Goal: Navigation & Orientation: Understand site structure

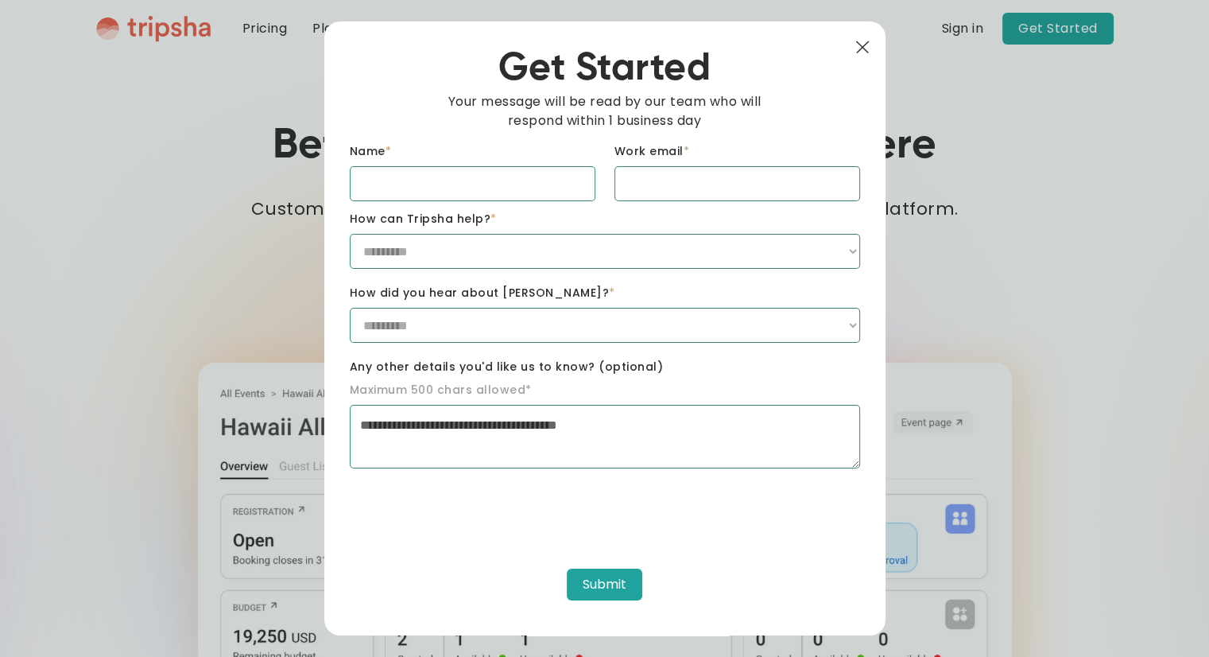
click at [863, 45] on img at bounding box center [862, 48] width 14 height 14
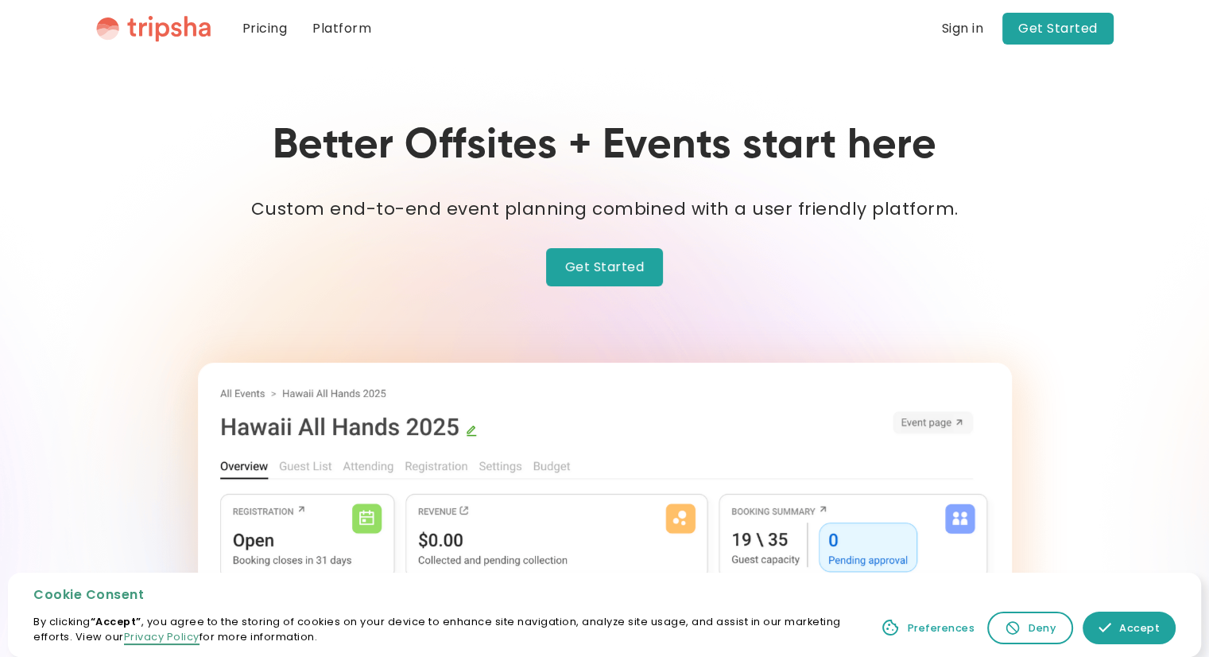
click at [264, 26] on link "Pricing" at bounding box center [265, 28] width 71 height 57
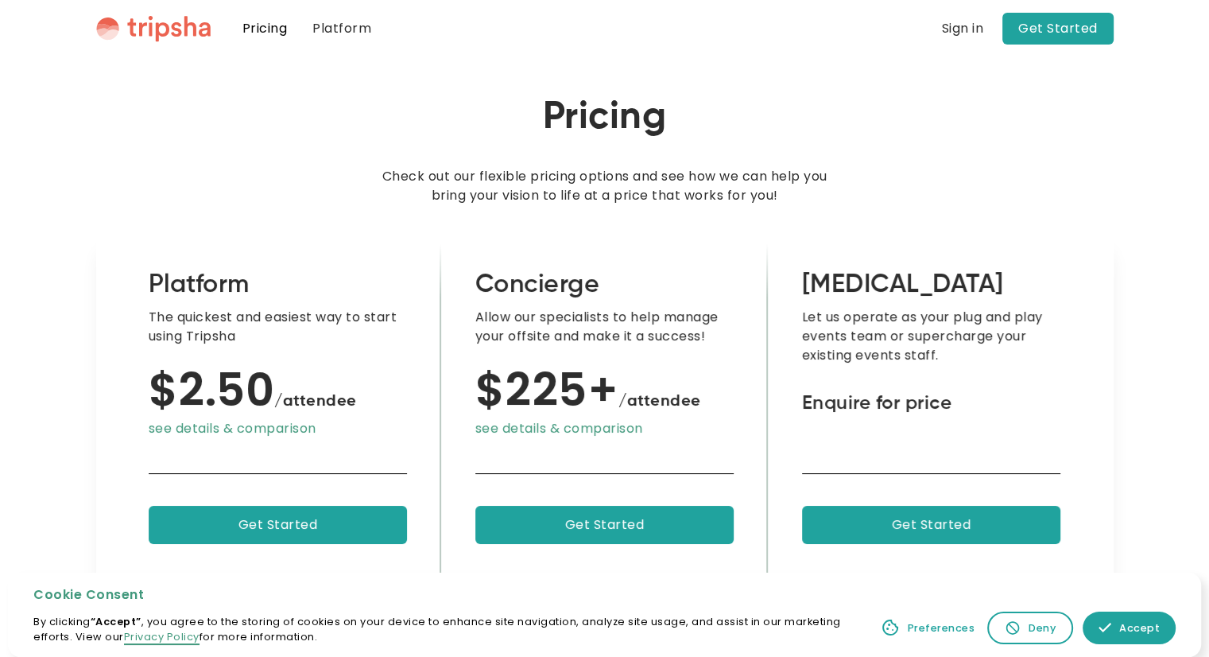
click at [1151, 629] on div "Accept" at bounding box center [1139, 627] width 41 height 15
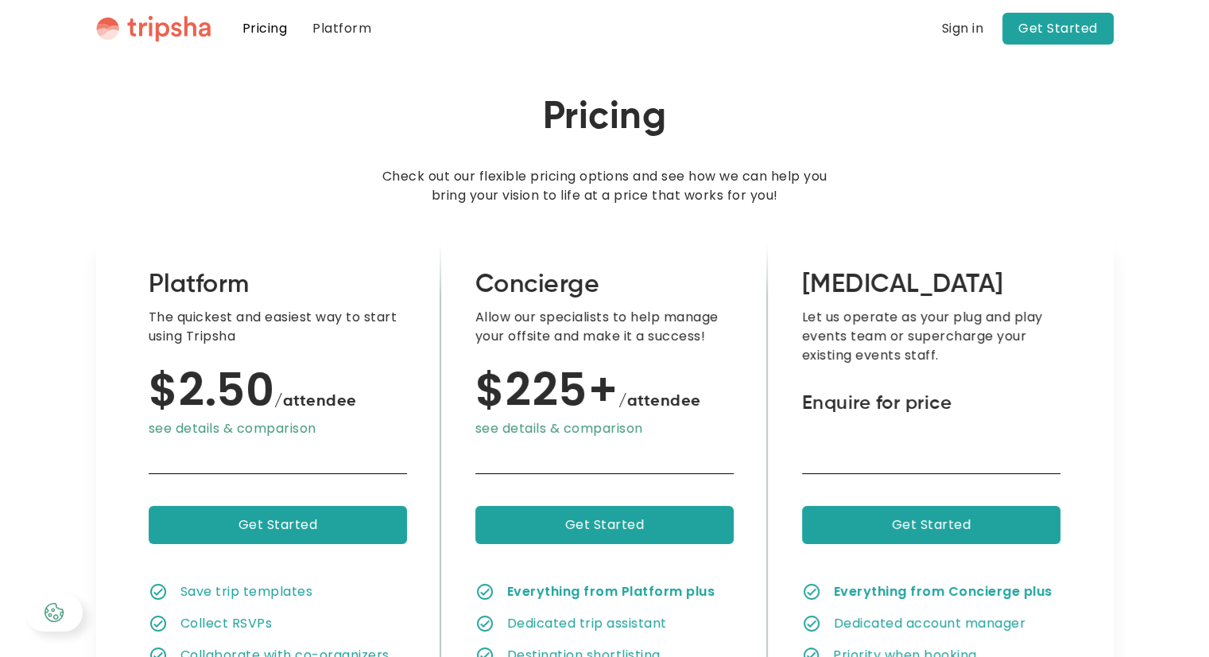
click at [158, 21] on img "home" at bounding box center [153, 28] width 114 height 27
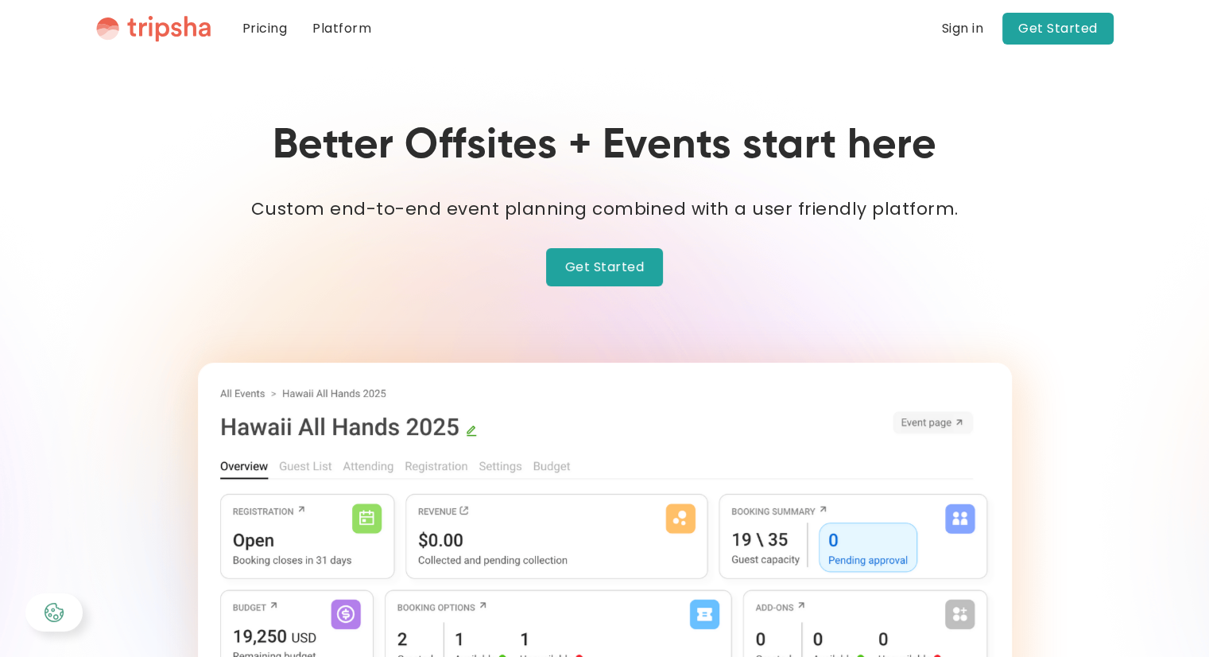
scroll to position [2411, 0]
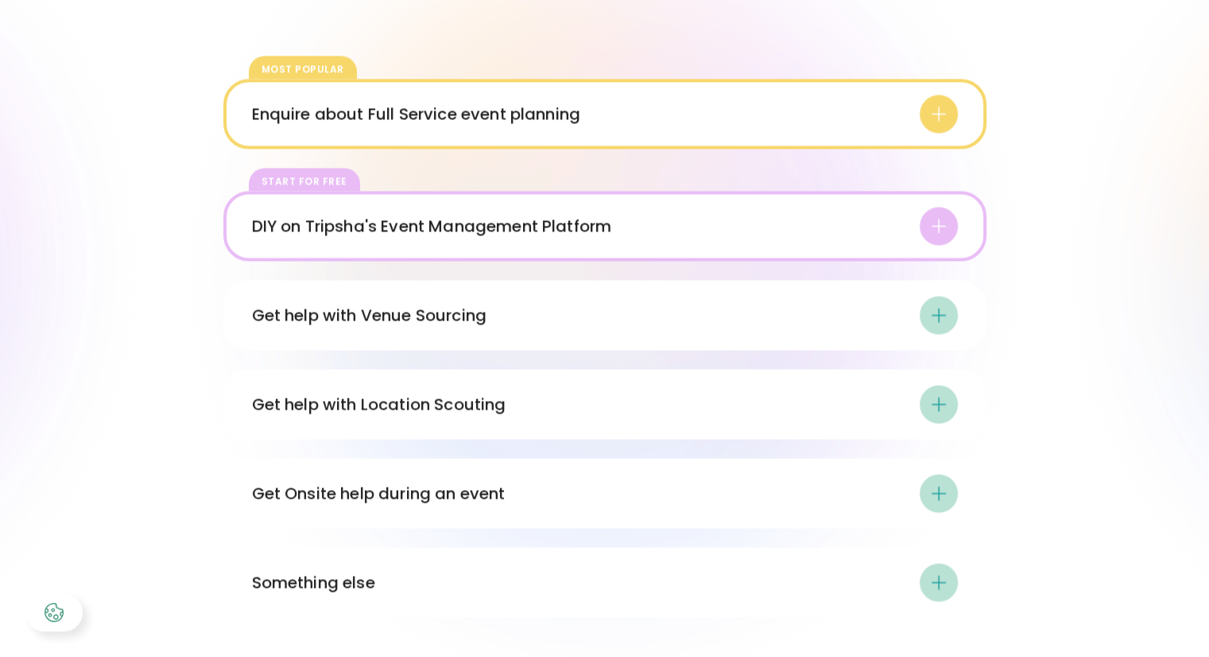
drag, startPoint x: 1216, startPoint y: 548, endPoint x: 254, endPoint y: 71, distance: 1074.5
click at [169, 58] on div "So, how can Tripsha help? most popular Enquire about Full Service event plannin…" at bounding box center [605, 265] width 1018 height 704
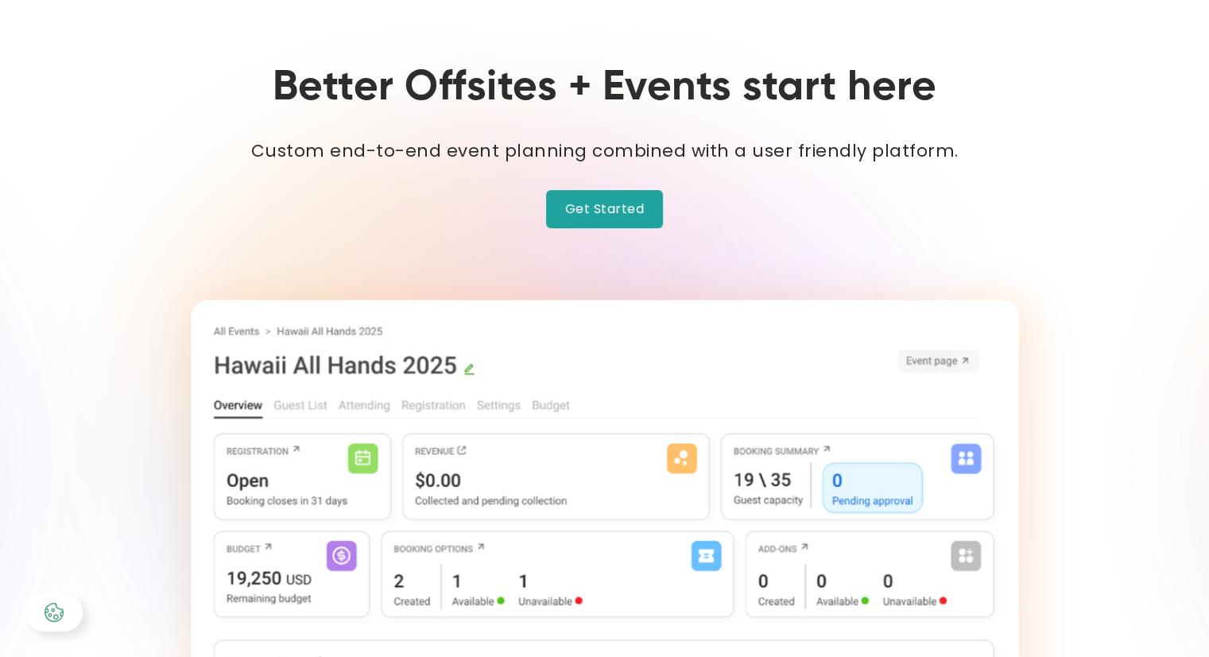
scroll to position [0, 0]
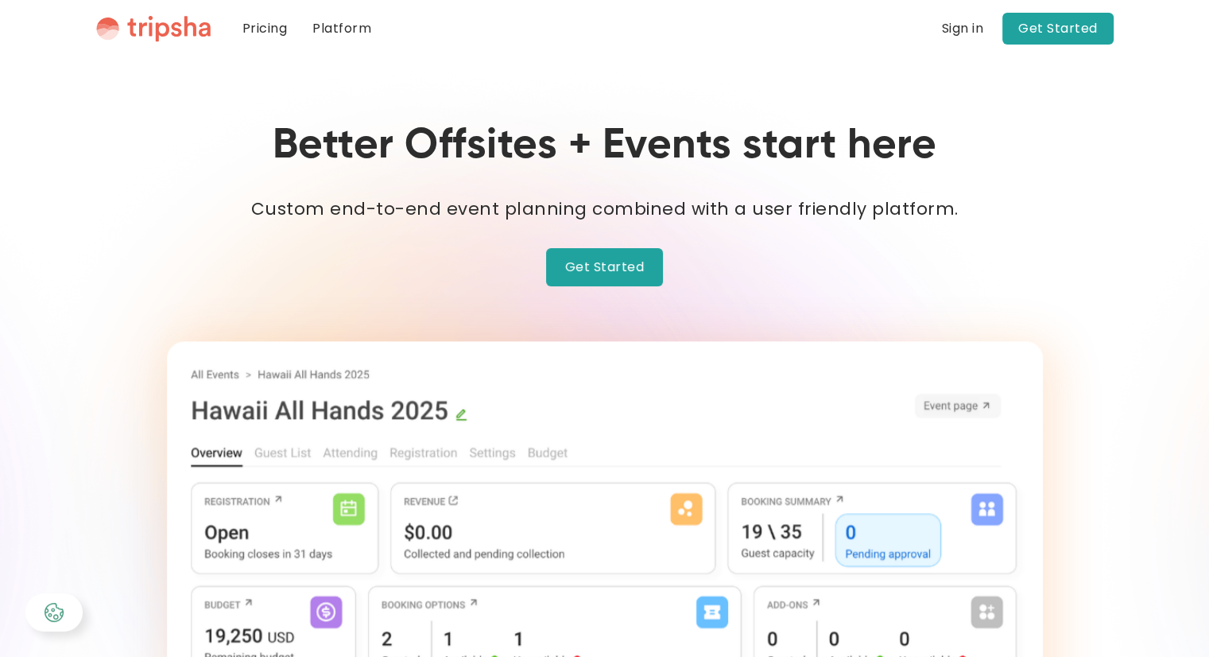
drag, startPoint x: 1215, startPoint y: 526, endPoint x: 158, endPoint y: 25, distance: 1169.7
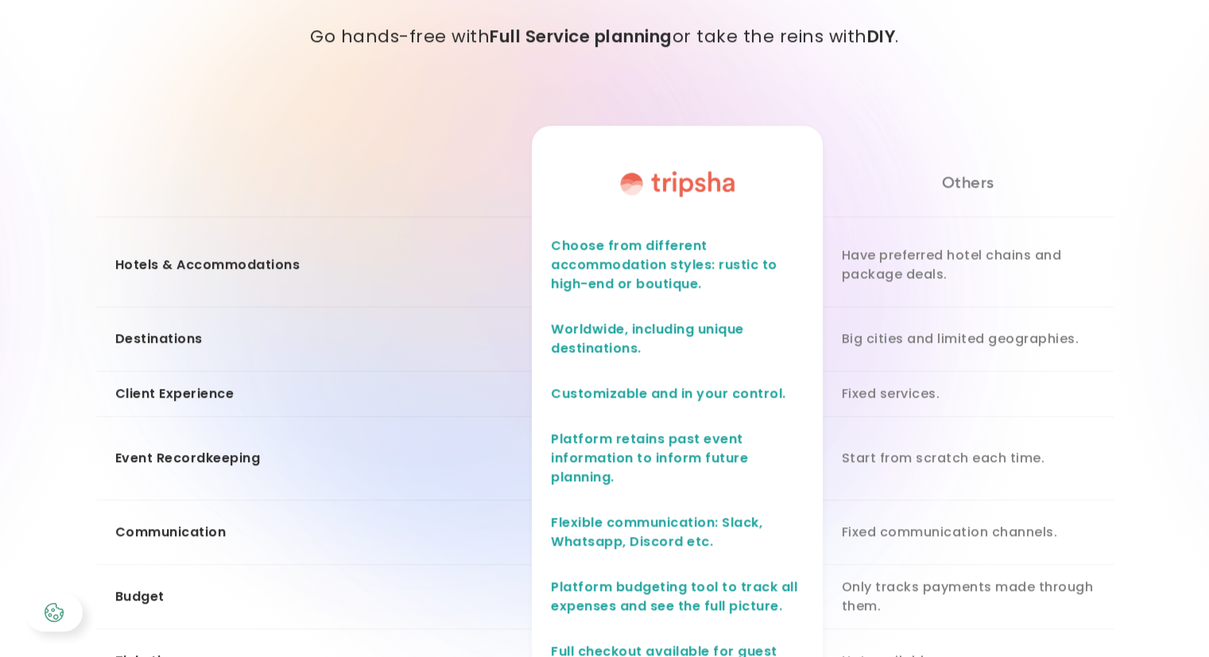
scroll to position [1537, 0]
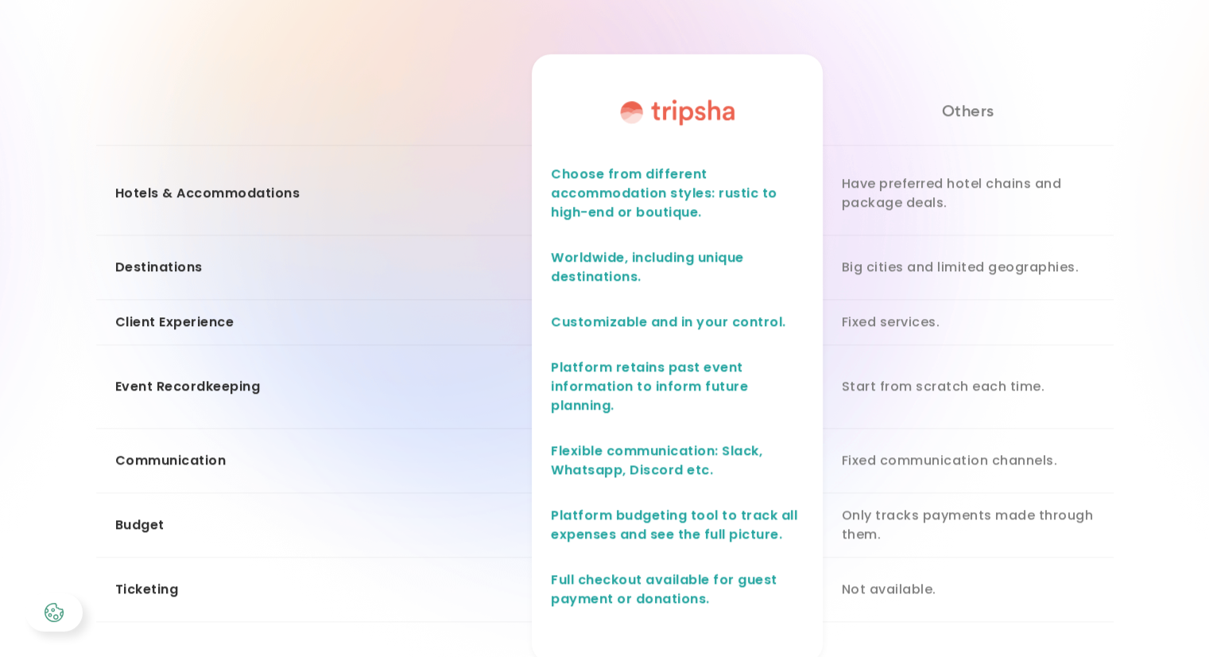
click at [903, 201] on div "Have preferred hotel chains and package deals." at bounding box center [968, 193] width 291 height 83
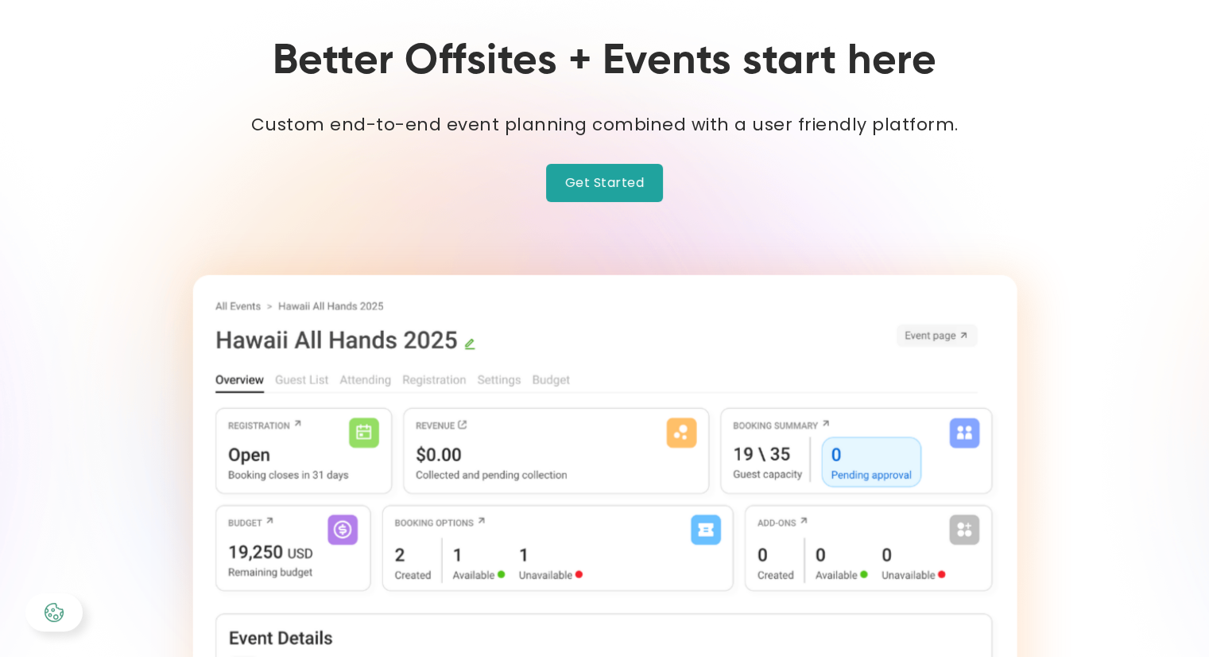
scroll to position [0, 0]
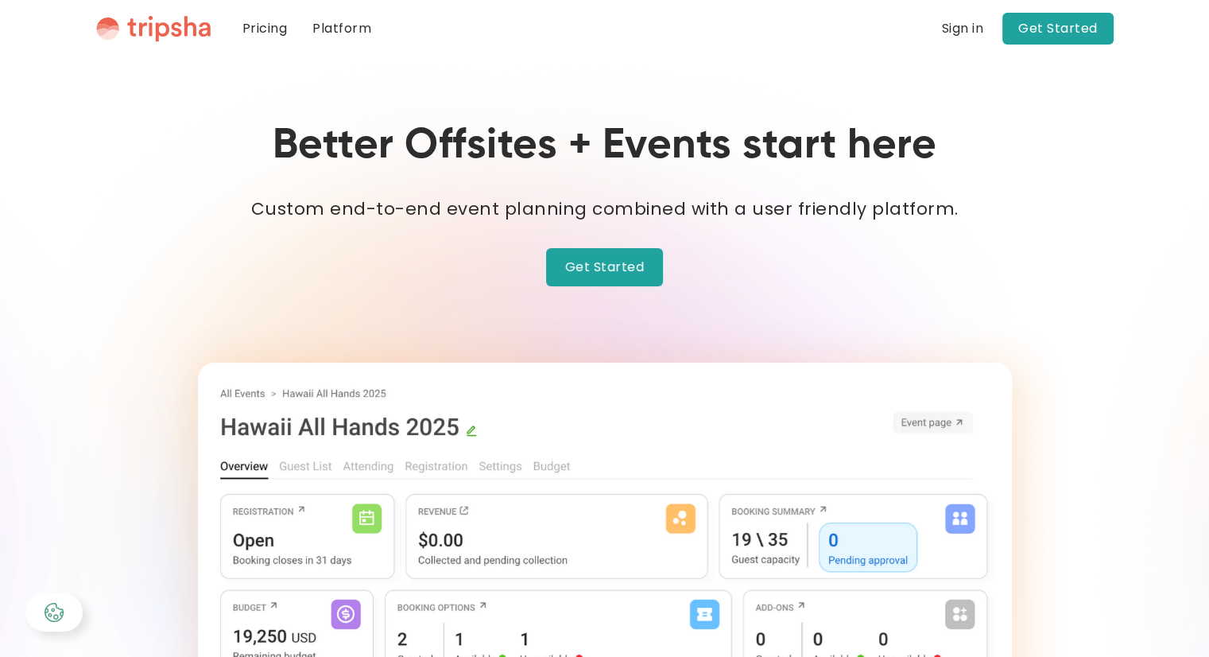
click at [259, 33] on link "Pricing" at bounding box center [265, 28] width 71 height 57
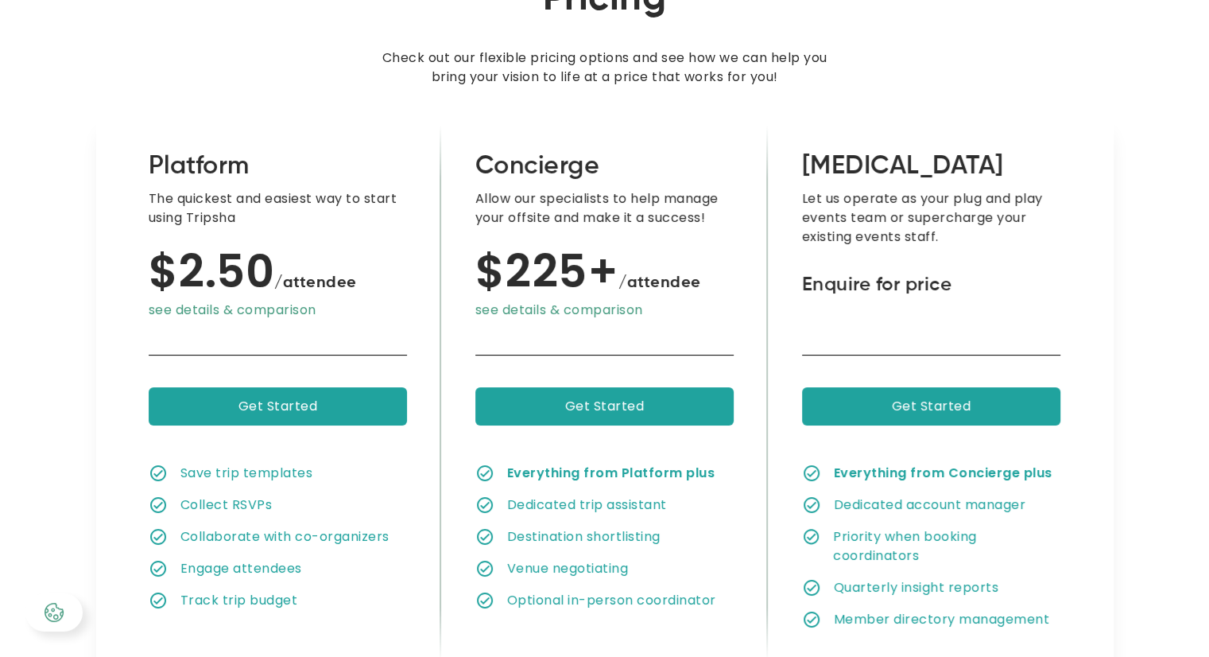
scroll to position [159, 0]
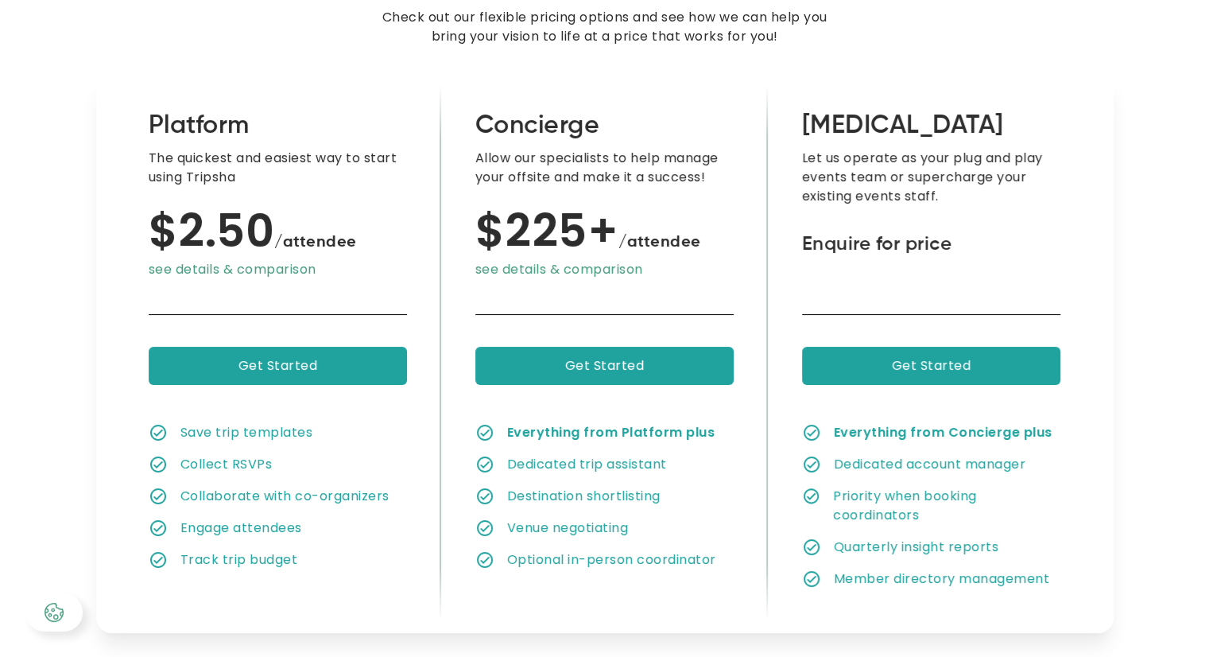
click at [363, 368] on link "Get Started" at bounding box center [278, 366] width 259 height 38
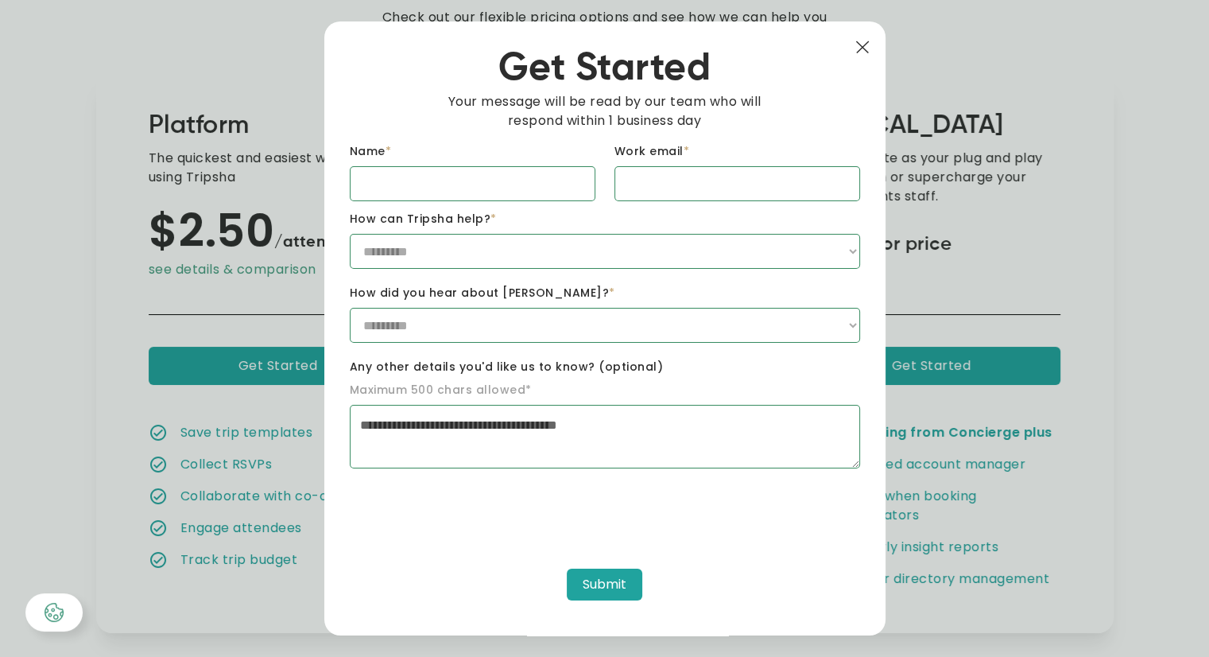
click at [867, 41] on img at bounding box center [862, 48] width 14 height 14
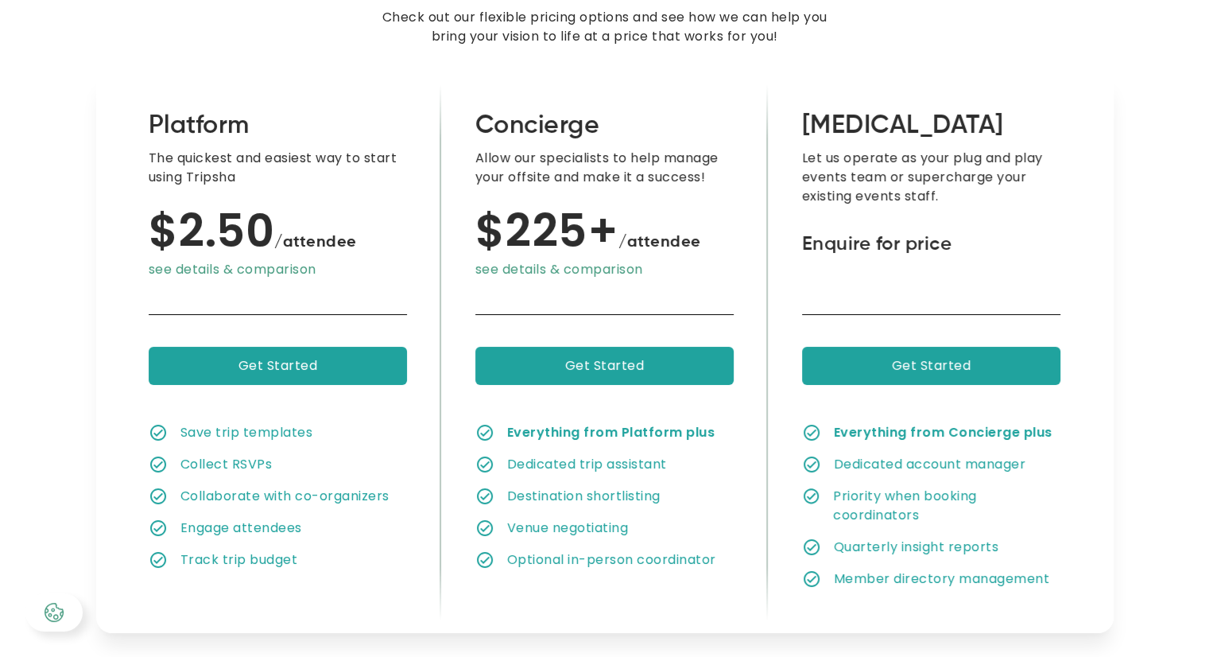
scroll to position [0, 0]
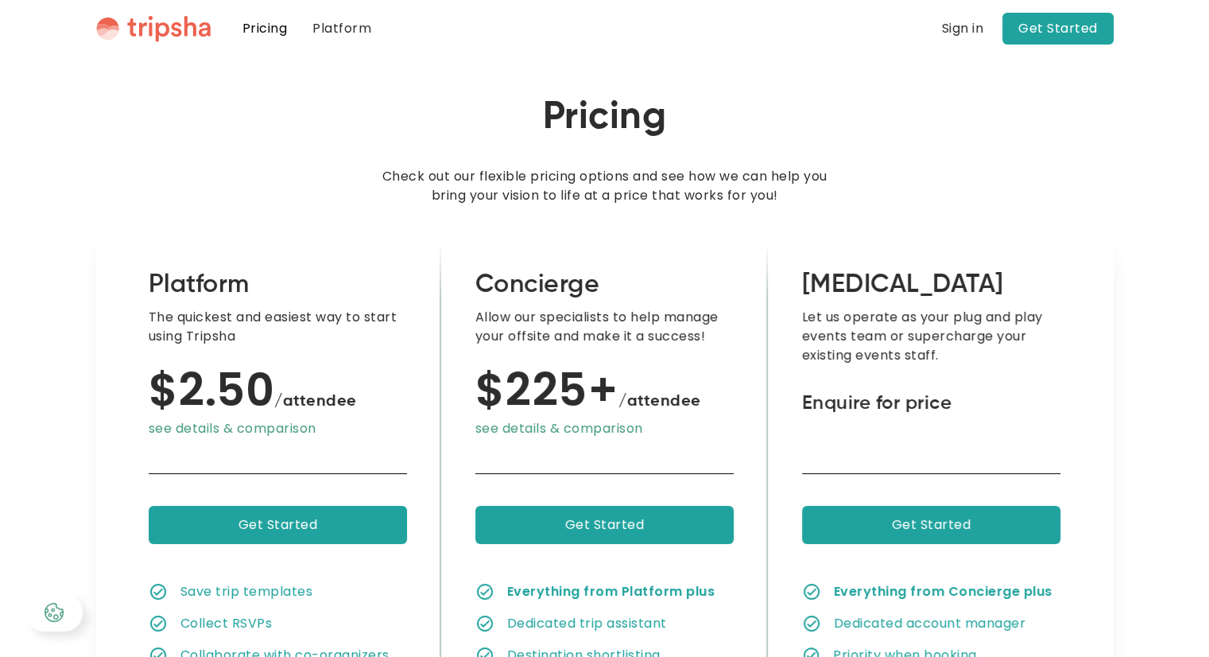
click at [155, 29] on img "home" at bounding box center [153, 28] width 114 height 27
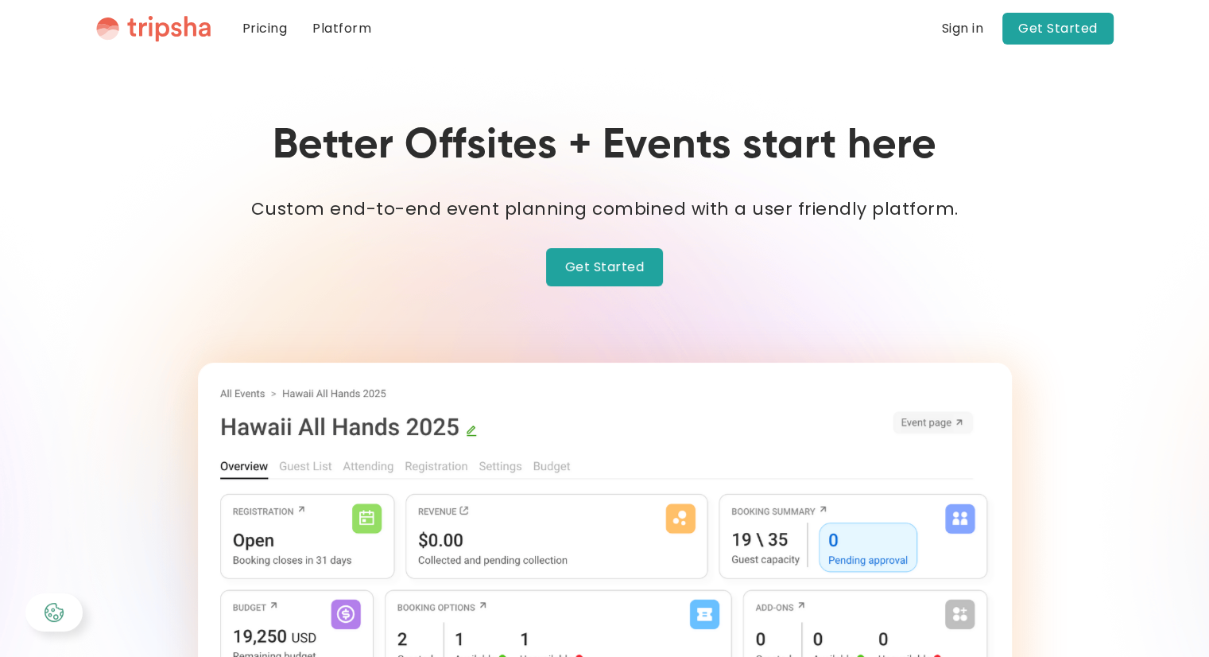
click at [342, 31] on link "Platform" at bounding box center [342, 28] width 84 height 57
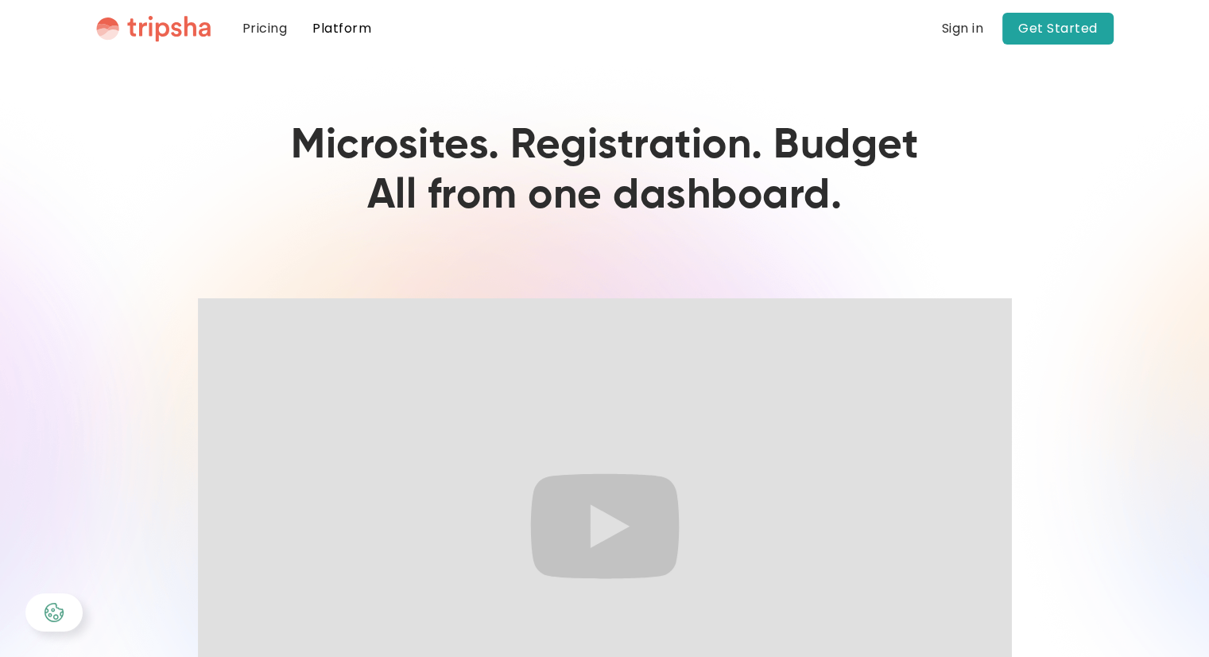
click at [970, 28] on div "Sign in" at bounding box center [963, 28] width 42 height 13
